Goal: Task Accomplishment & Management: Complete application form

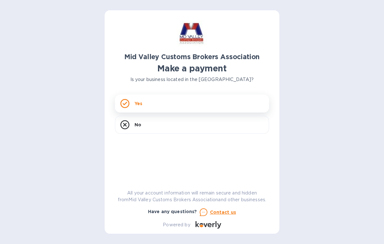
click at [236, 107] on div "Yes" at bounding box center [192, 103] width 154 height 18
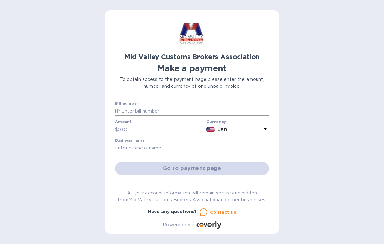
click at [229, 114] on input "text" at bounding box center [194, 111] width 149 height 10
click at [164, 110] on input "text" at bounding box center [194, 111] width 149 height 10
type input "2025-0039"
click at [136, 125] on input "text" at bounding box center [161, 130] width 86 height 10
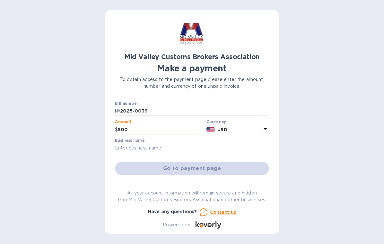
type input "5,000"
click at [197, 147] on input "text" at bounding box center [192, 148] width 154 height 10
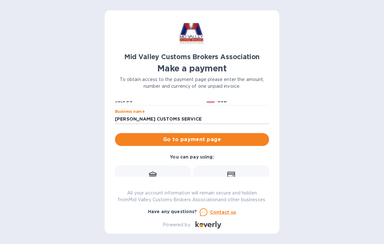
scroll to position [30, 0]
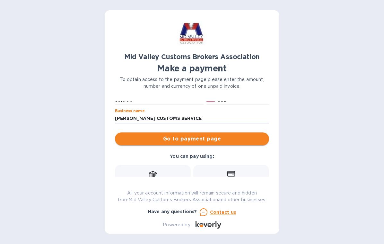
type input "[PERSON_NAME] CUSTOMS SERVICE"
click at [246, 141] on span "Go to payment page" at bounding box center [192, 139] width 144 height 8
